Goal: Task Accomplishment & Management: Use online tool/utility

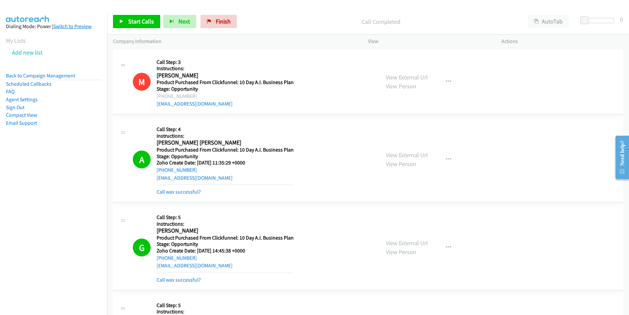
scroll to position [229, 0]
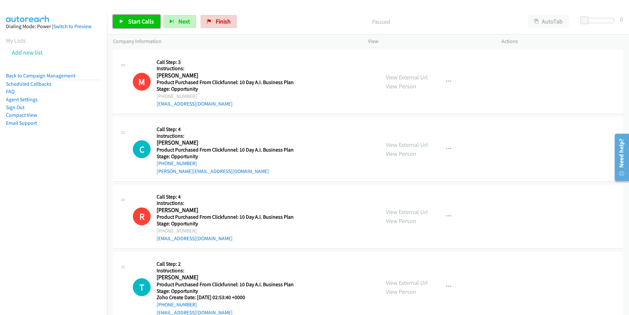
click at [139, 22] on span "Start Calls" at bounding box center [141, 22] width 26 height 8
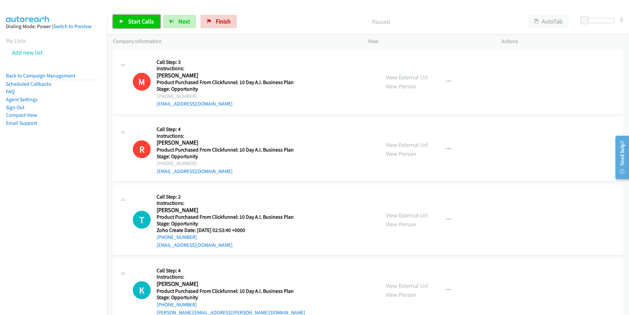
click at [147, 22] on span "Start Calls" at bounding box center [141, 22] width 26 height 8
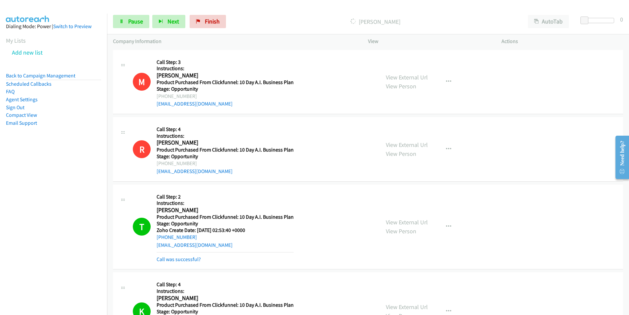
scroll to position [229, 0]
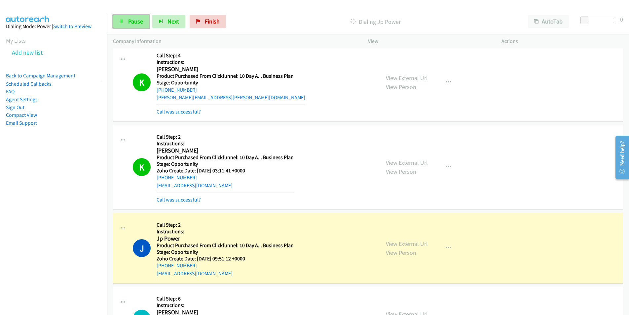
click at [130, 23] on span "Pause" at bounding box center [135, 22] width 15 height 8
